Goal: Check status: Check status

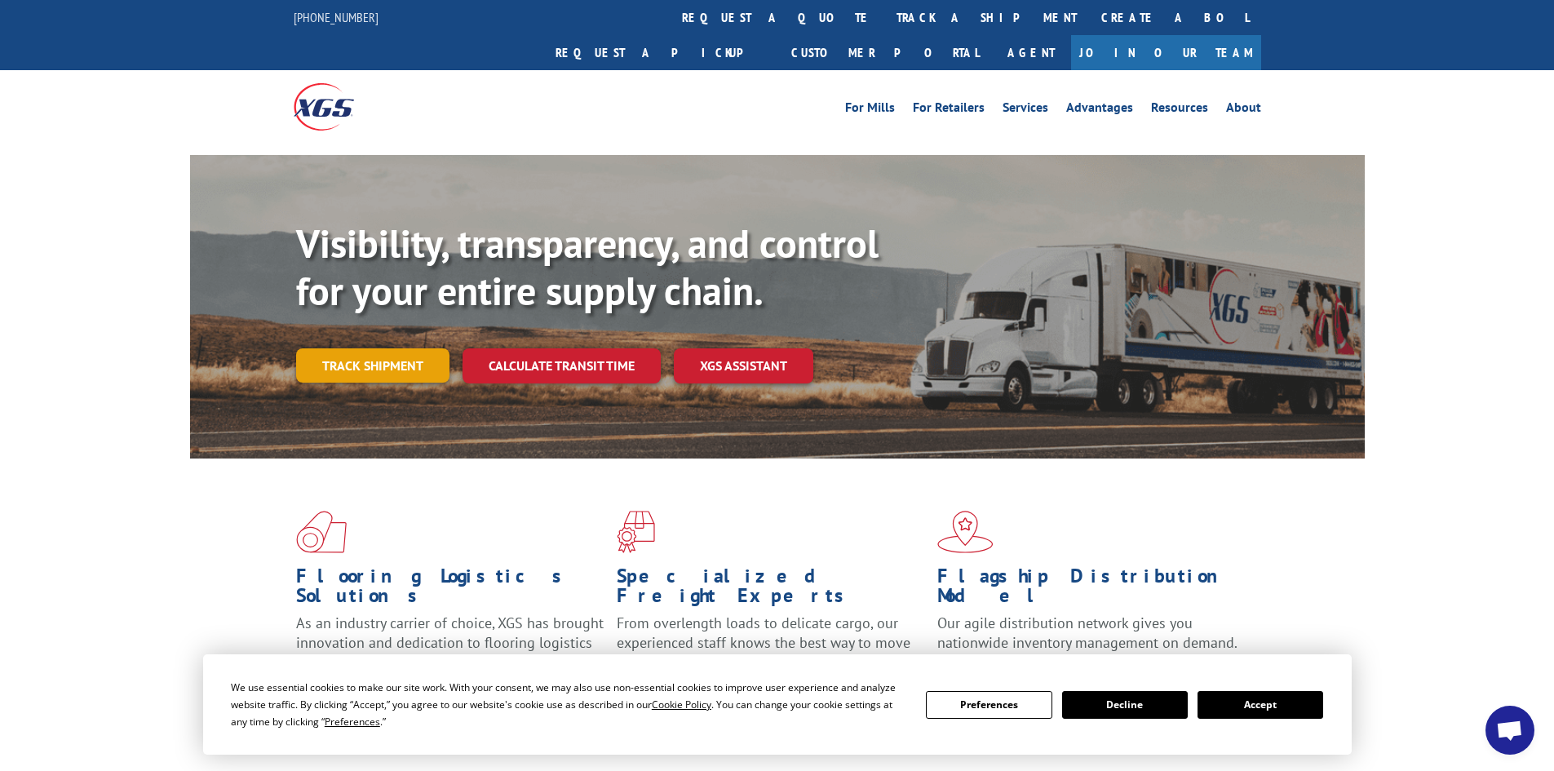
click at [376, 348] on link "Track shipment" at bounding box center [372, 365] width 153 height 34
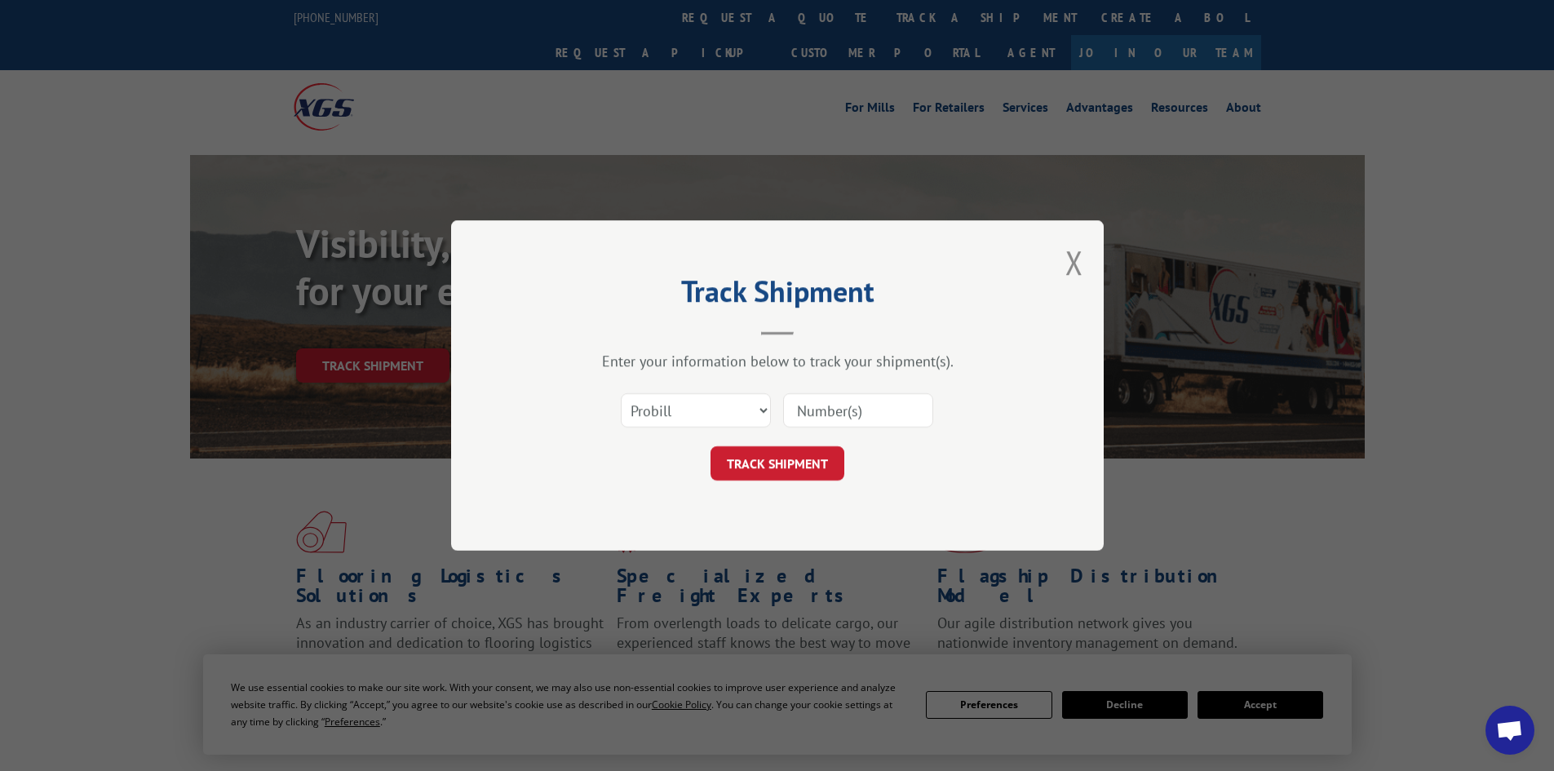
click at [814, 420] on input at bounding box center [858, 410] width 150 height 34
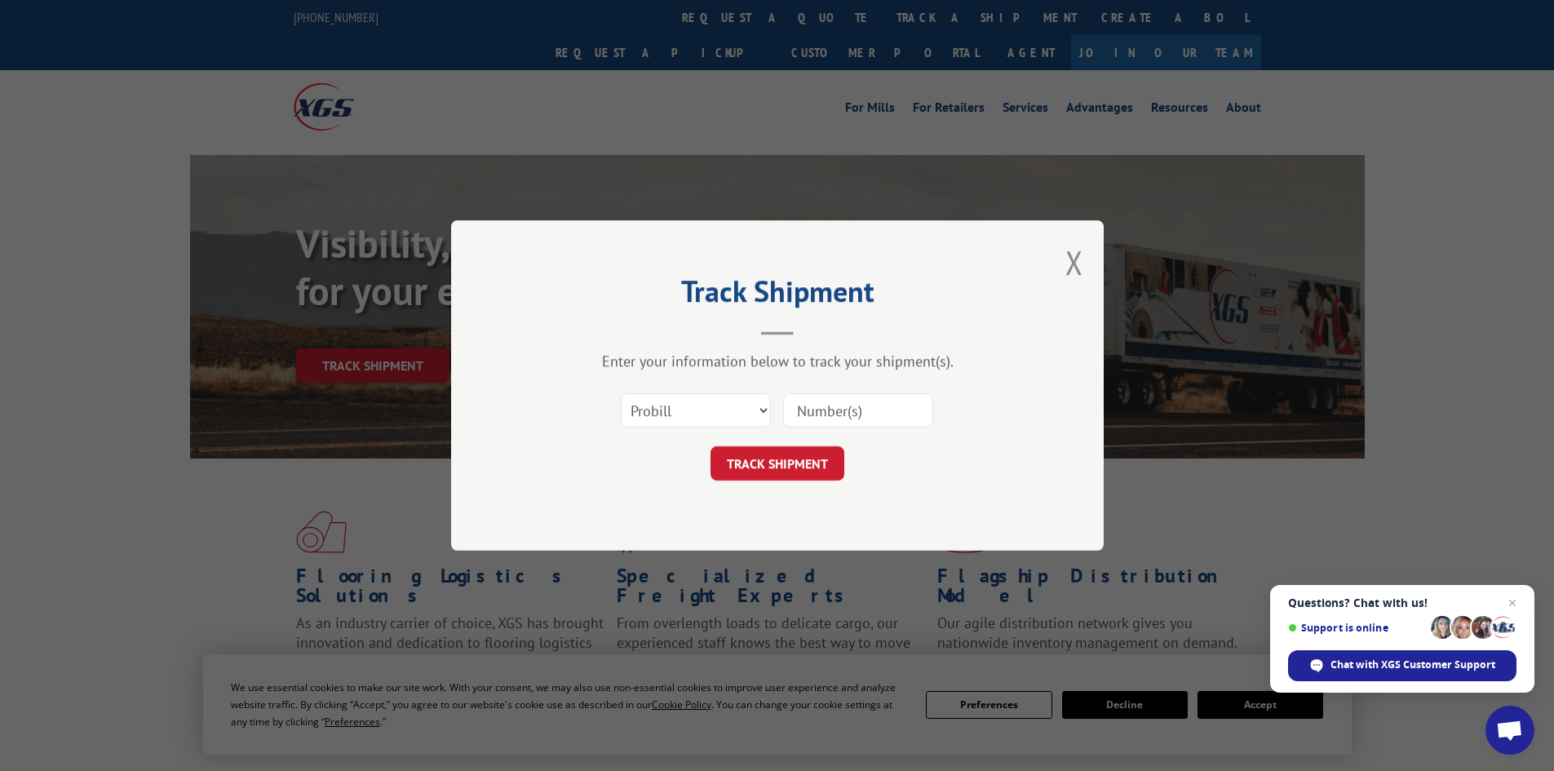
paste input "17450865"
type input "17450865"
click at [783, 470] on button "TRACK SHIPMENT" at bounding box center [778, 463] width 134 height 34
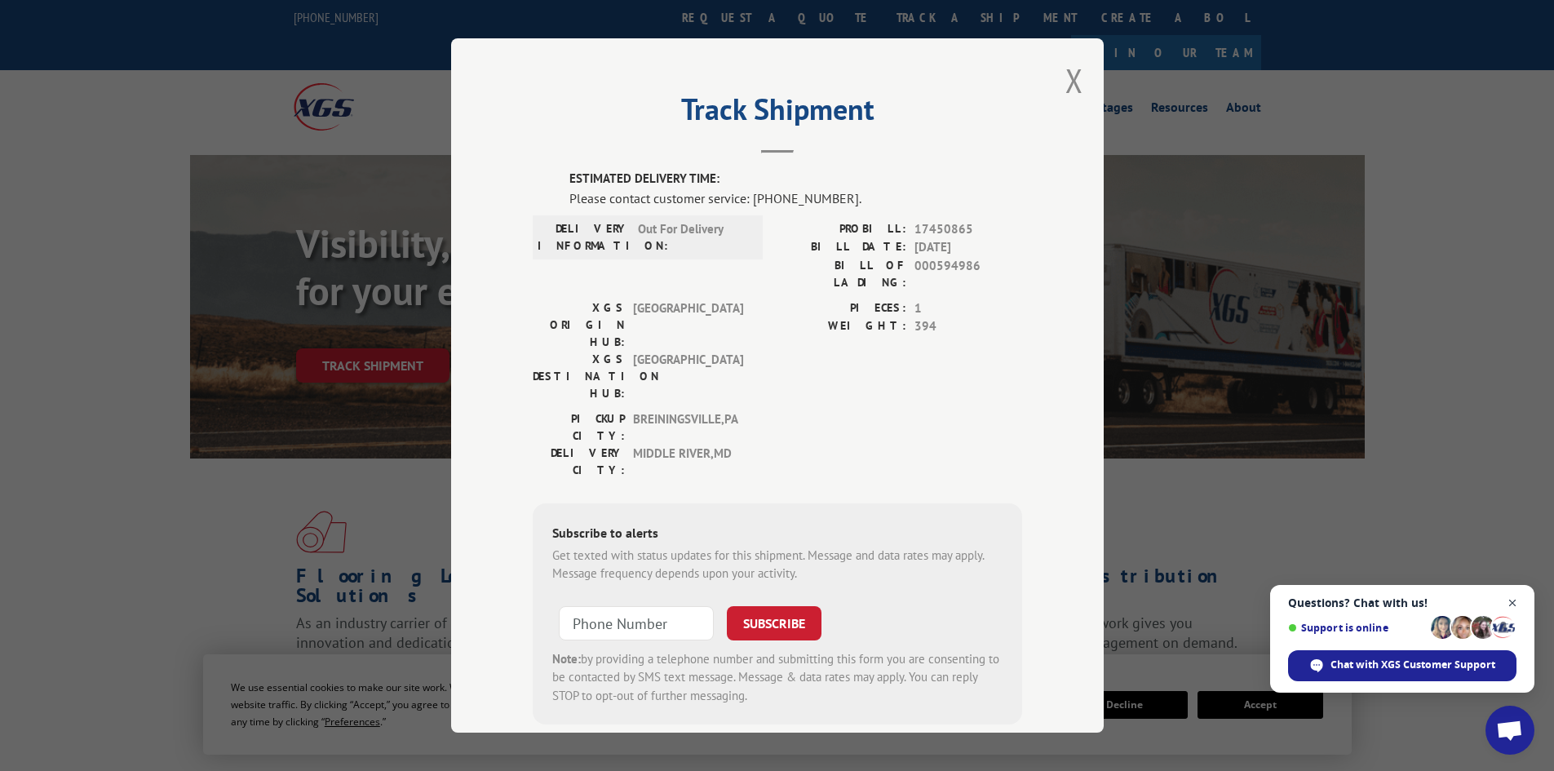
click at [1518, 601] on span "Close chat" at bounding box center [1513, 603] width 20 height 20
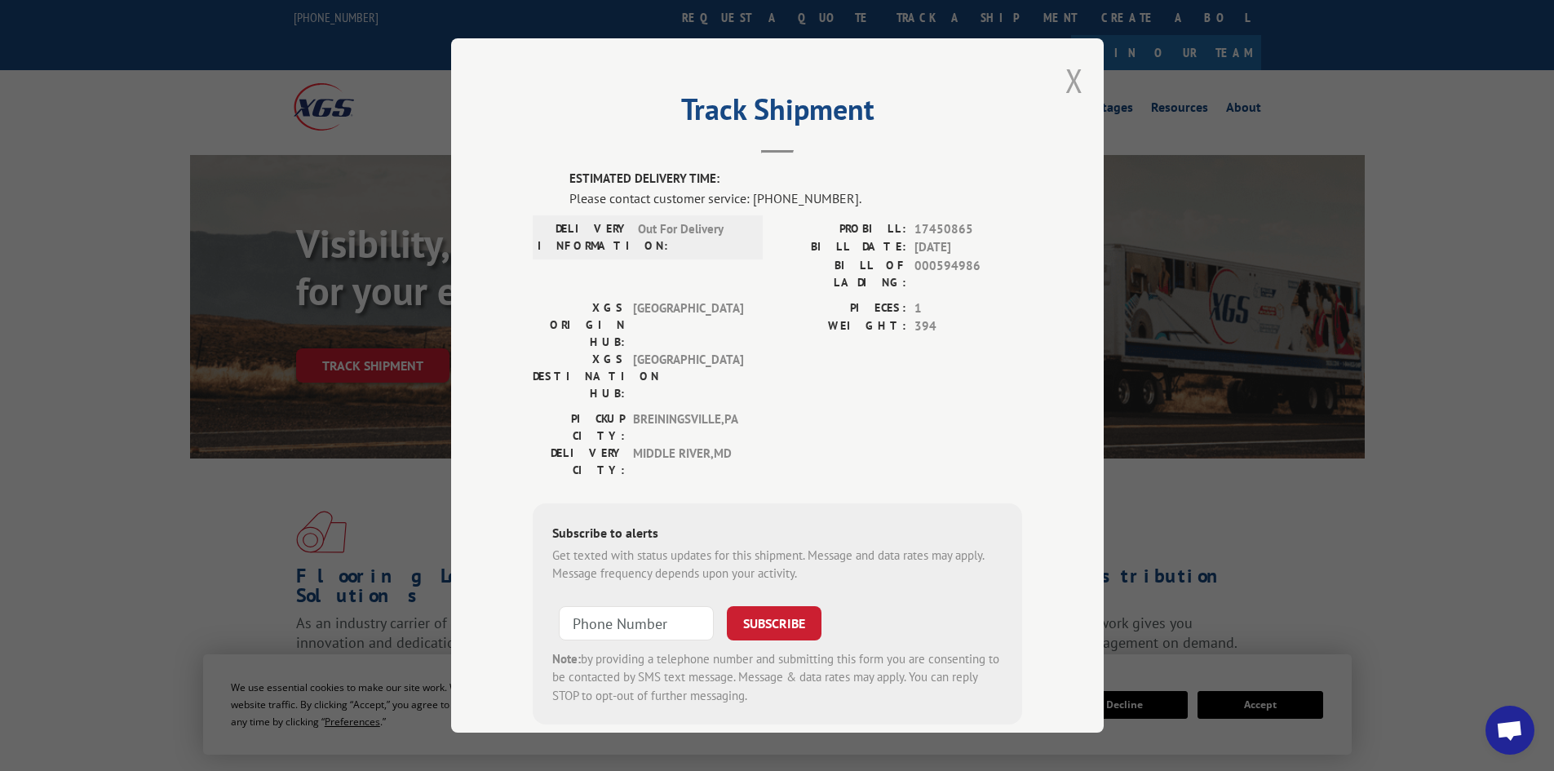
click at [1066, 82] on button "Close modal" at bounding box center [1075, 80] width 18 height 43
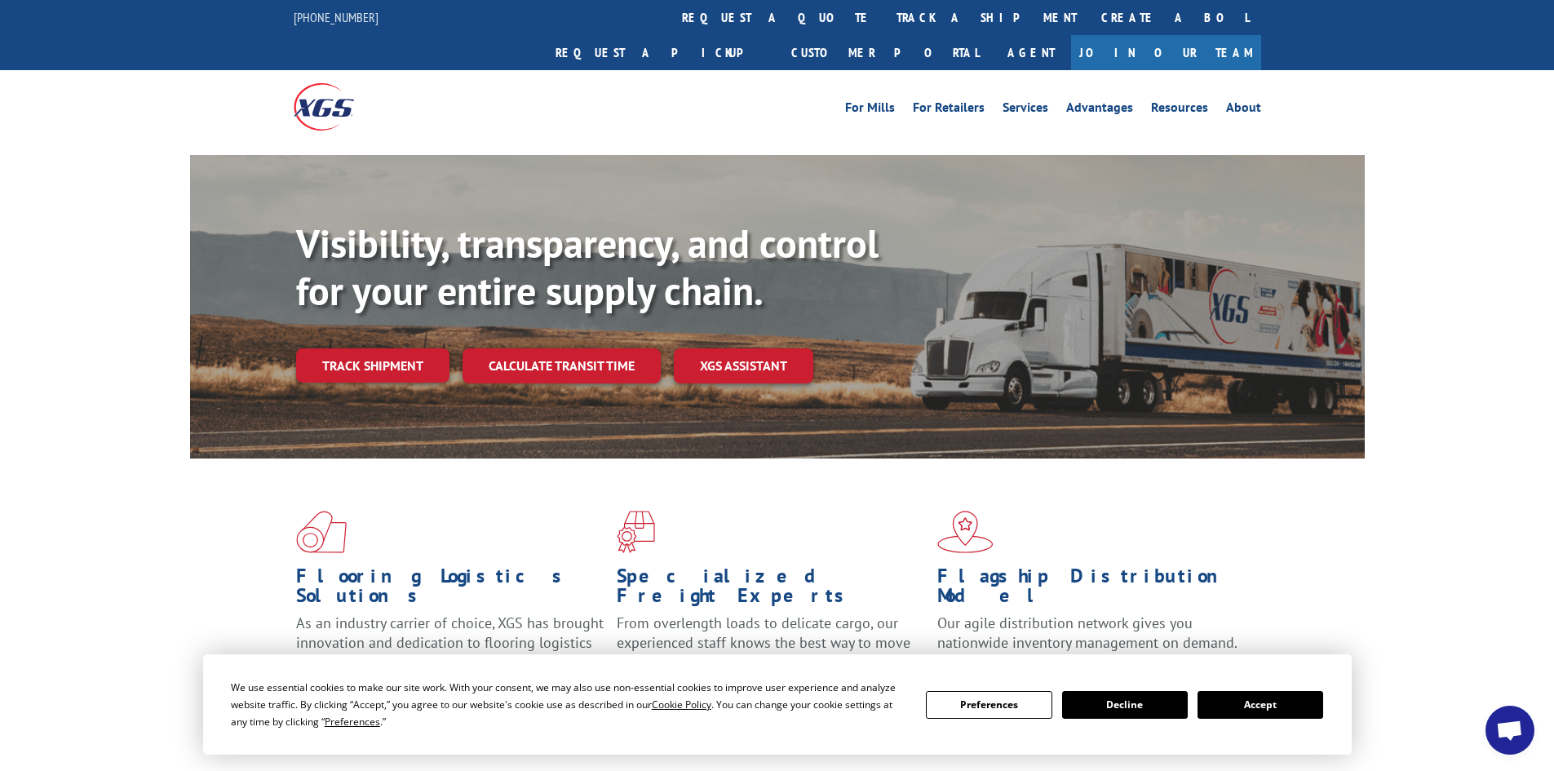
click at [1233, 702] on button "Accept" at bounding box center [1261, 705] width 126 height 28
